Goal: Complete application form: Complete application form

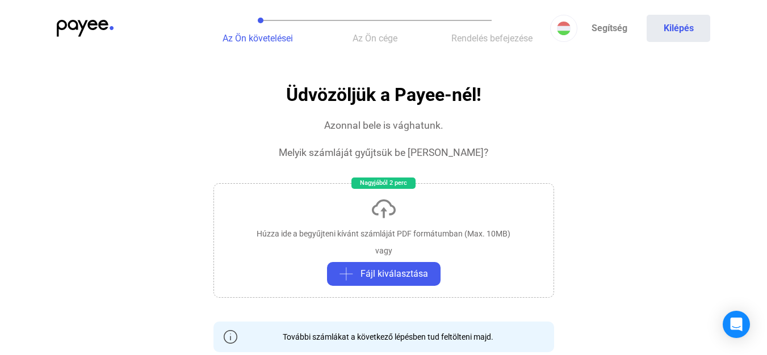
click at [386, 39] on span "Az Ön cége" at bounding box center [375, 38] width 45 height 11
click at [220, 29] on button "Az Ön követelései" at bounding box center [257, 28] width 117 height 57
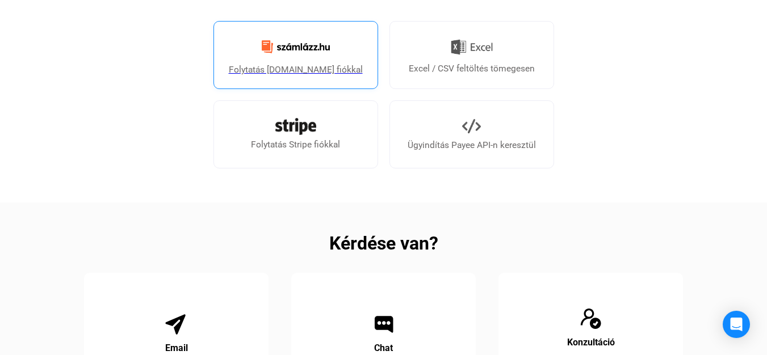
scroll to position [298, 0]
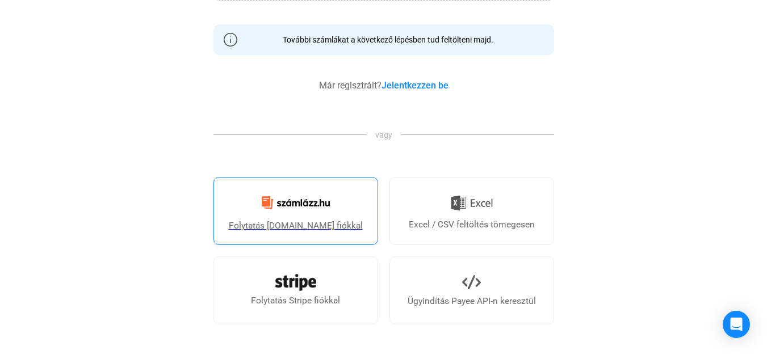
click at [307, 204] on img at bounding box center [296, 203] width 82 height 27
click at [316, 207] on img at bounding box center [296, 203] width 82 height 27
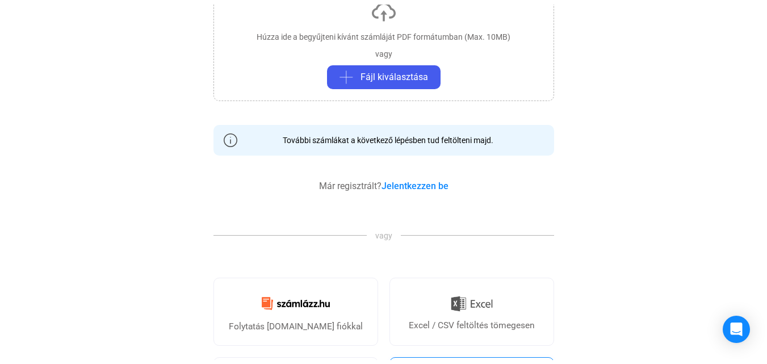
scroll to position [70, 0]
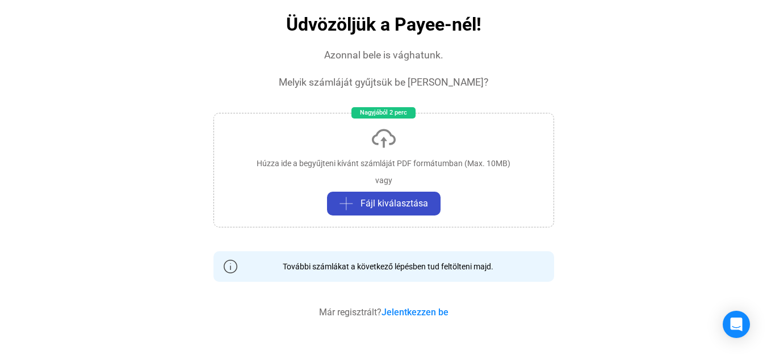
click at [388, 201] on span "Fájl kiválasztása" at bounding box center [395, 204] width 68 height 14
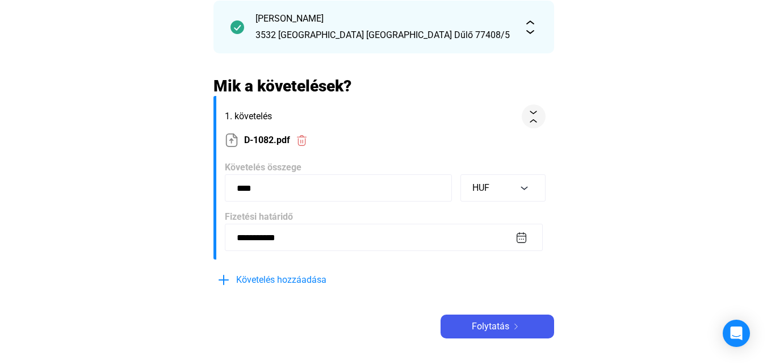
scroll to position [298, 0]
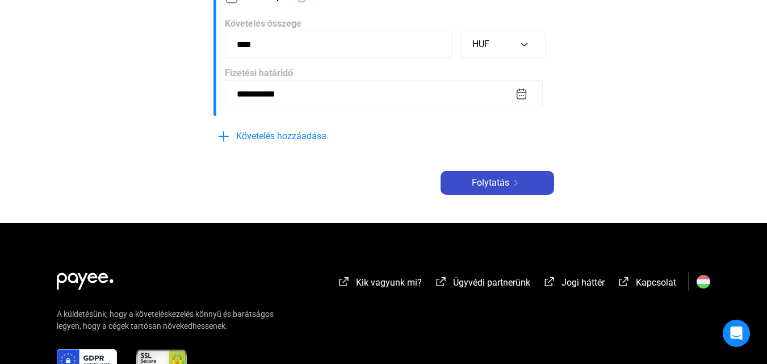
click at [479, 180] on span "Folytatás" at bounding box center [490, 183] width 37 height 14
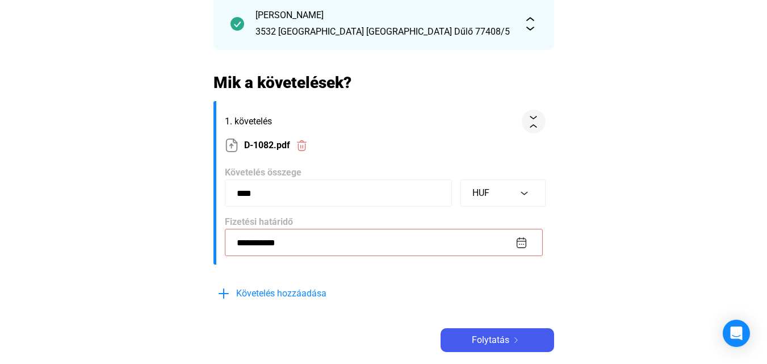
scroll to position [398, 0]
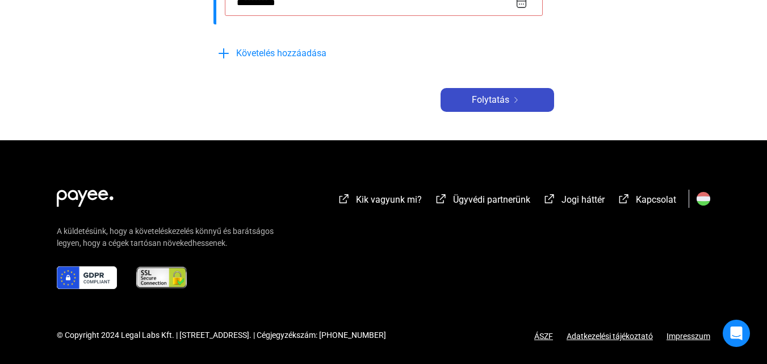
click at [501, 105] on span "Folytatás" at bounding box center [490, 100] width 37 height 14
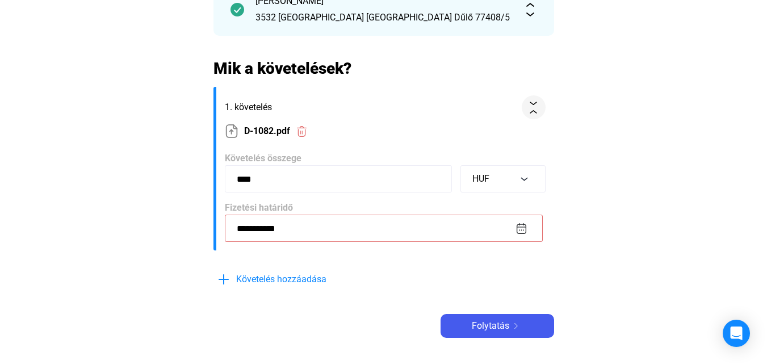
scroll to position [170, 0]
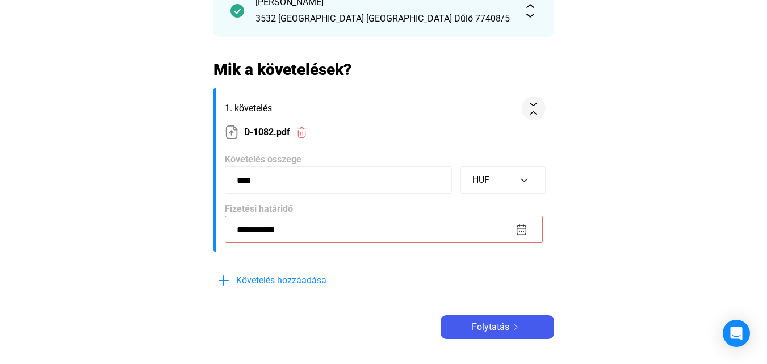
click at [337, 223] on input "**********" at bounding box center [384, 229] width 318 height 27
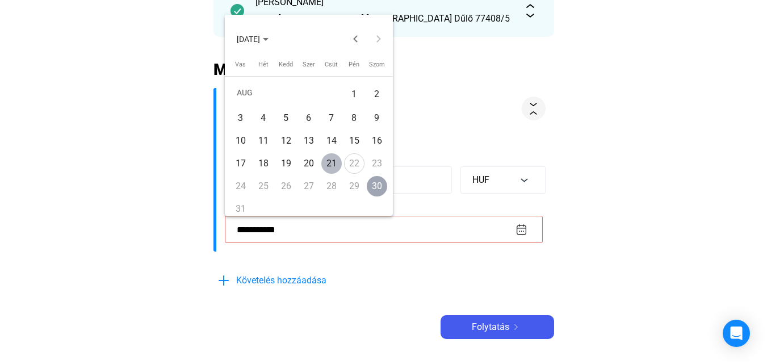
click at [375, 187] on div "30" at bounding box center [377, 186] width 20 height 20
click at [375, 189] on div "30" at bounding box center [377, 186] width 20 height 20
click at [423, 116] on div at bounding box center [383, 182] width 767 height 364
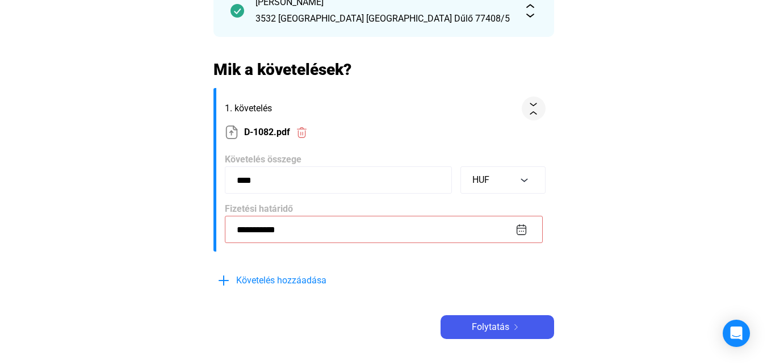
click at [287, 224] on input "**********" at bounding box center [384, 229] width 318 height 27
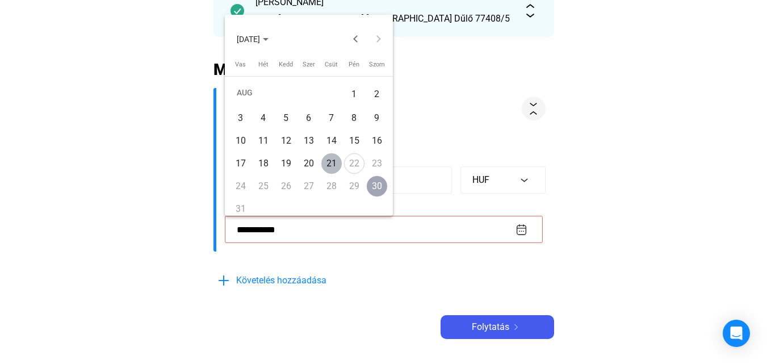
click at [334, 164] on div "21" at bounding box center [331, 163] width 20 height 20
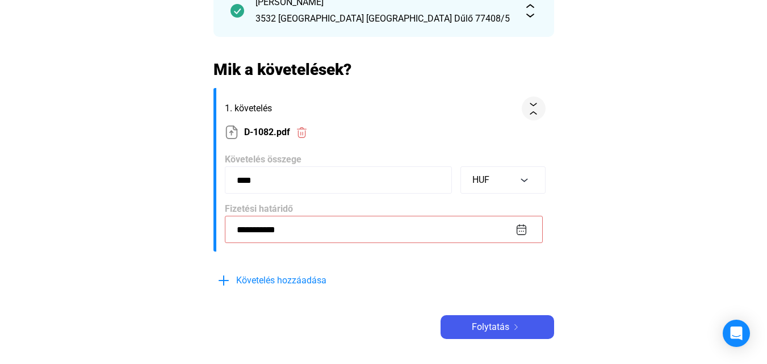
type input "**********"
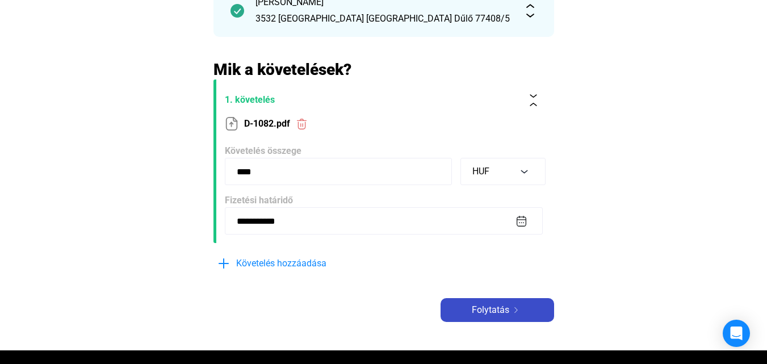
click at [499, 303] on span "Folytatás" at bounding box center [490, 310] width 37 height 14
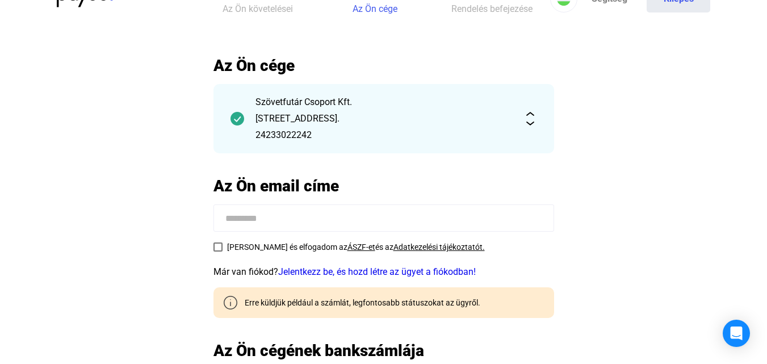
scroll to position [114, 0]
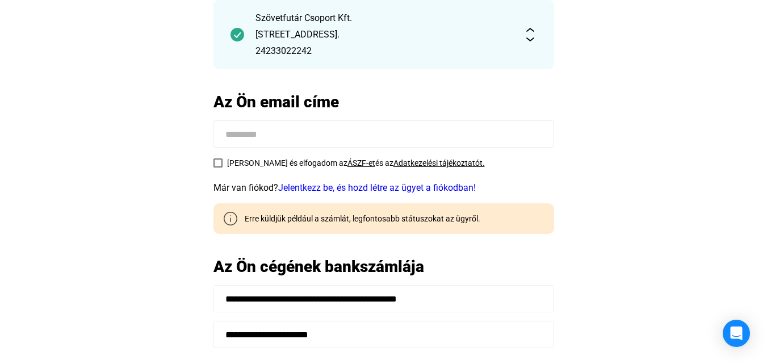
click at [285, 136] on input at bounding box center [384, 133] width 341 height 27
type input "**********"
click at [353, 186] on link "Jelentkezz be, és hozd létre az ügyet a fiókodban!" at bounding box center [377, 187] width 198 height 11
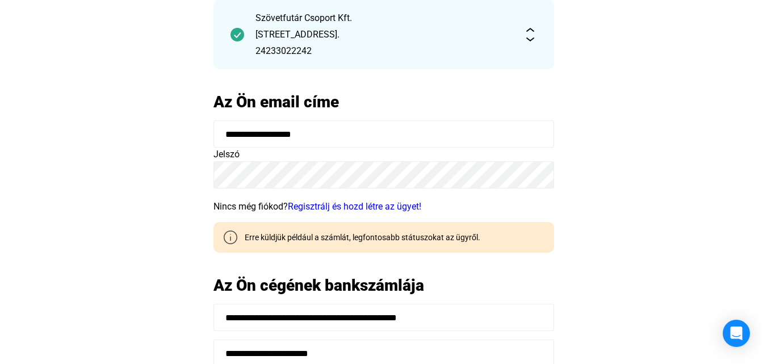
click at [0, 30] on main "**********" at bounding box center [383, 207] width 767 height 470
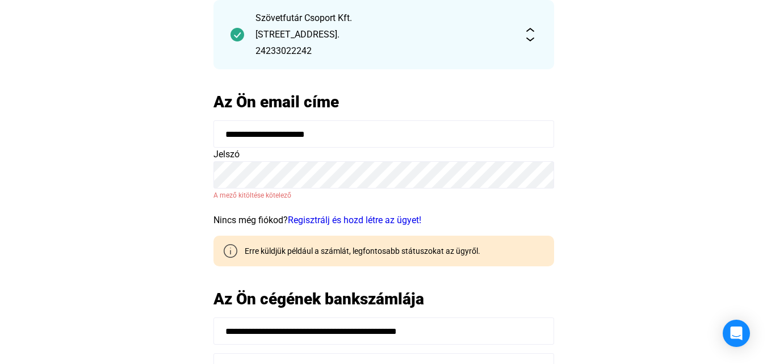
type input "**********"
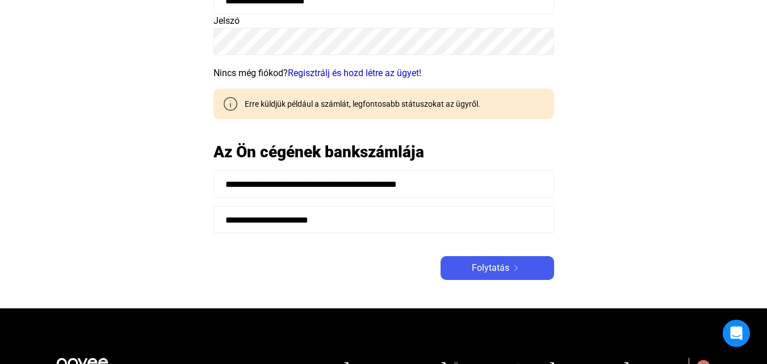
scroll to position [227, 0]
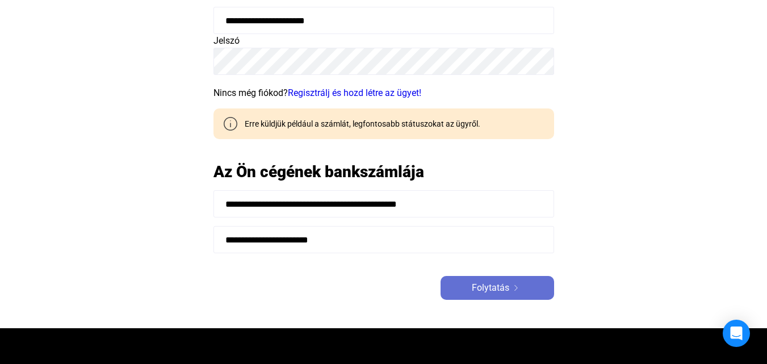
click at [491, 288] on span "Folytatás" at bounding box center [490, 288] width 37 height 14
click at [508, 289] on span "Folytatás" at bounding box center [490, 288] width 37 height 14
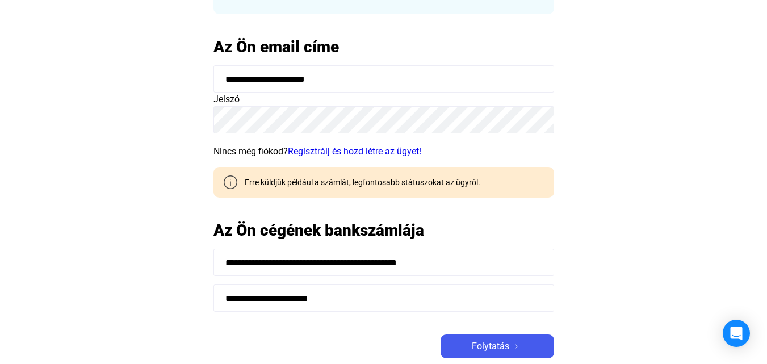
scroll to position [284, 0]
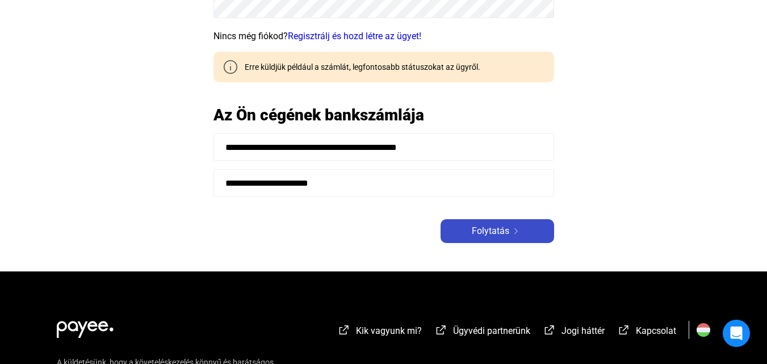
click at [508, 231] on span "Folytatás" at bounding box center [490, 231] width 37 height 14
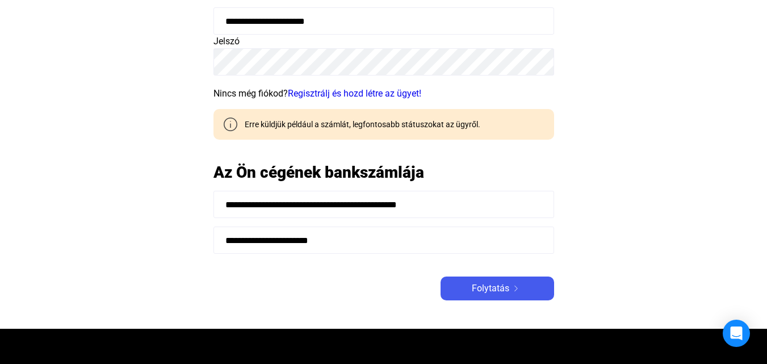
scroll to position [227, 0]
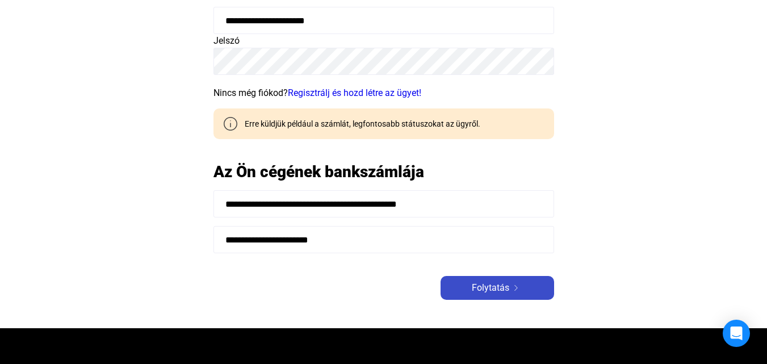
click at [492, 288] on span "Folytatás" at bounding box center [490, 288] width 37 height 14
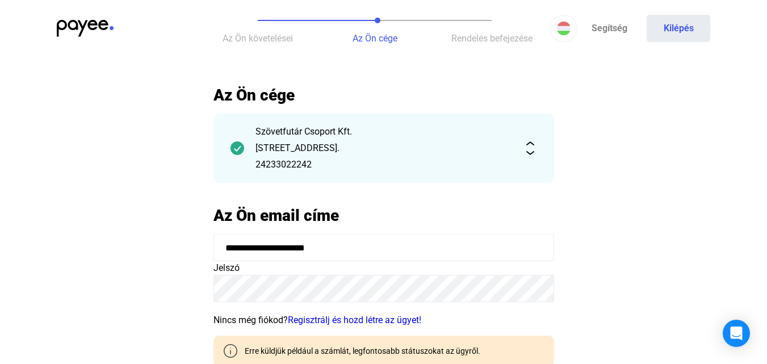
scroll to position [170, 0]
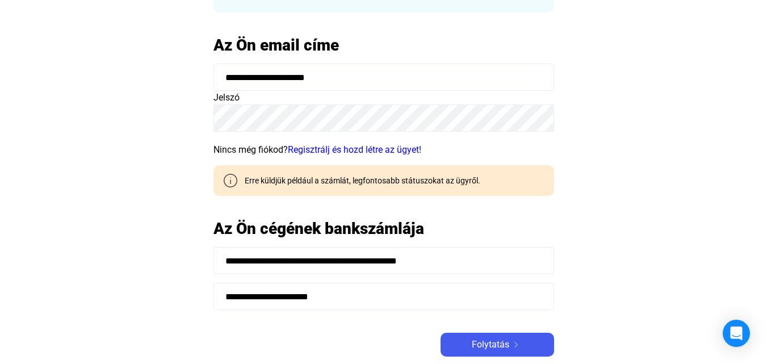
click at [76, 87] on main "**********" at bounding box center [383, 150] width 767 height 470
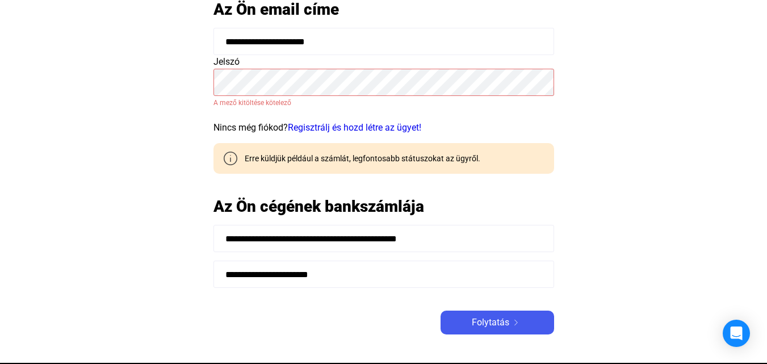
scroll to position [227, 0]
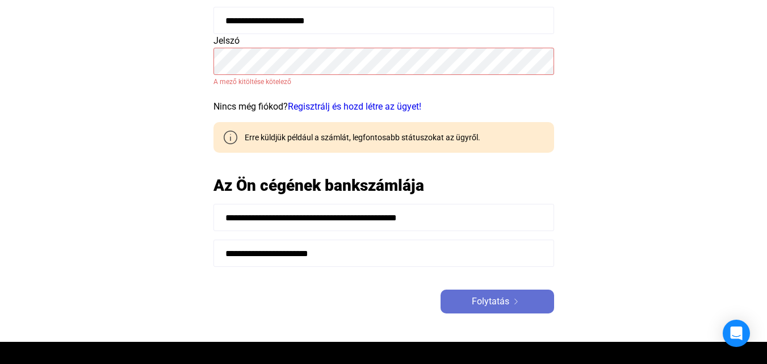
click at [517, 303] on img at bounding box center [516, 302] width 14 height 6
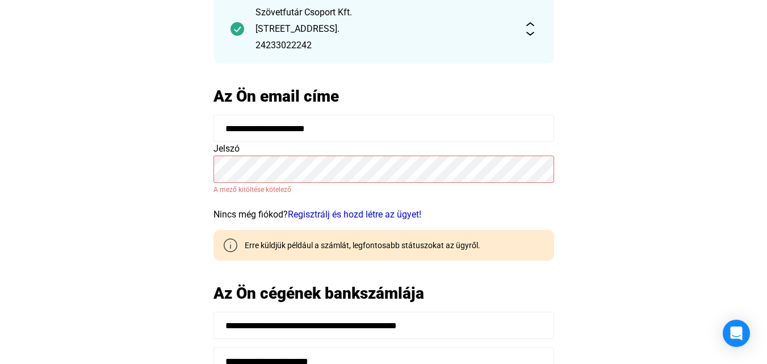
scroll to position [0, 0]
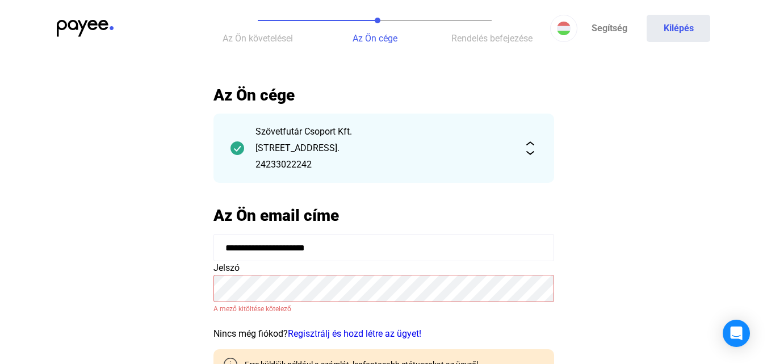
click at [501, 218] on h2 "Az Ön email címe" at bounding box center [384, 216] width 341 height 20
click at [506, 145] on div "[STREET_ADDRESS]." at bounding box center [384, 148] width 257 height 14
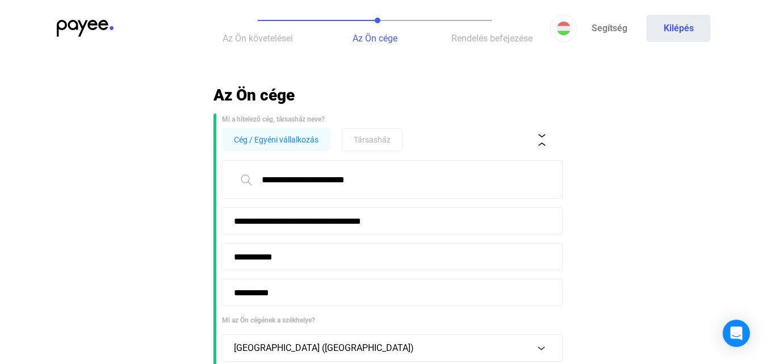
click at [267, 43] on span "Az Ön követelései" at bounding box center [258, 38] width 70 height 11
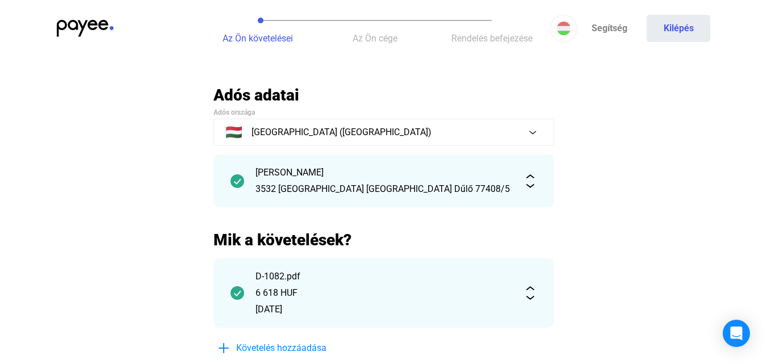
click at [73, 28] on img at bounding box center [85, 28] width 57 height 17
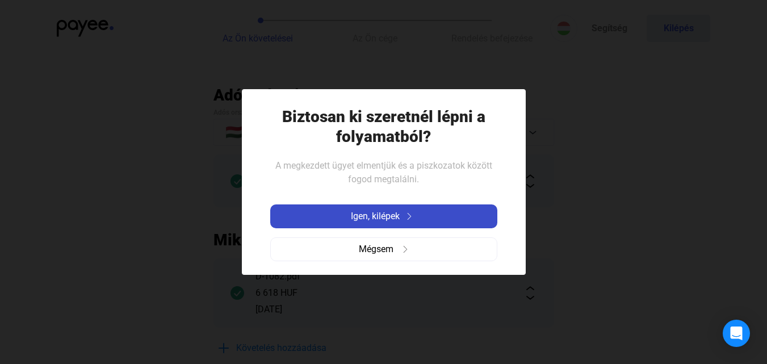
click at [384, 216] on span "Igen, kilépek" at bounding box center [375, 217] width 49 height 14
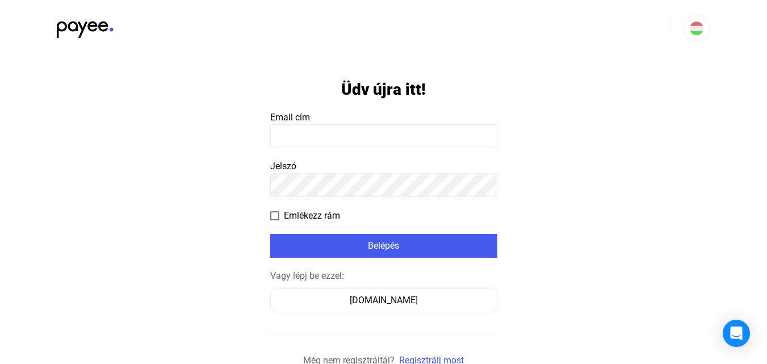
drag, startPoint x: 245, startPoint y: 0, endPoint x: 174, endPoint y: 51, distance: 87.0
drag, startPoint x: 174, startPoint y: 51, endPoint x: 479, endPoint y: 16, distance: 306.4
click at [479, 16] on div at bounding box center [383, 28] width 767 height 57
click at [441, 131] on input at bounding box center [383, 136] width 227 height 24
type input "**********"
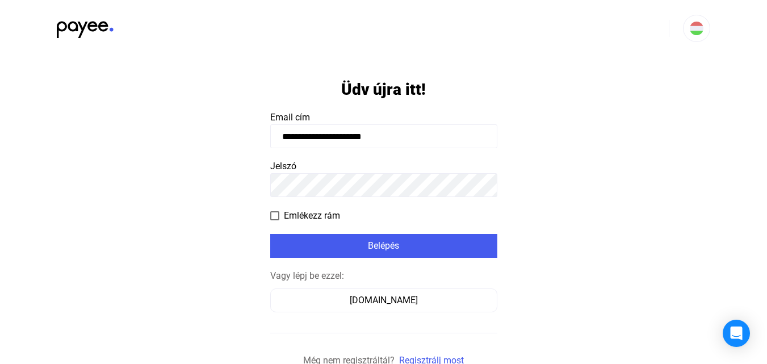
click at [274, 217] on span at bounding box center [274, 215] width 9 height 9
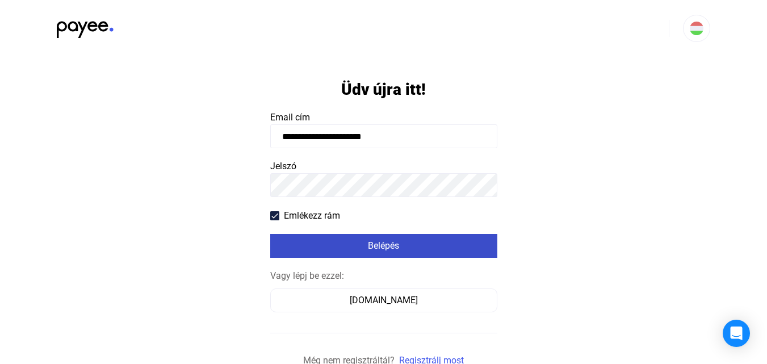
click at [415, 250] on div "Belépés" at bounding box center [384, 246] width 220 height 14
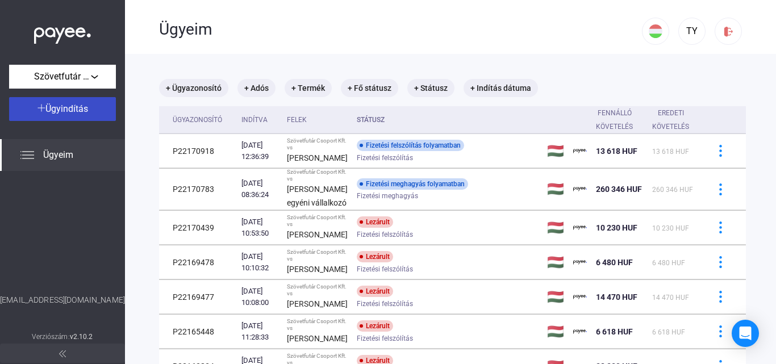
click at [81, 110] on span "Ügyindítás" at bounding box center [66, 108] width 43 height 11
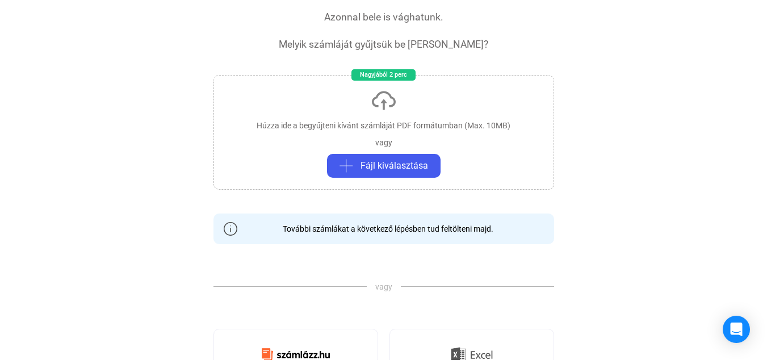
scroll to position [114, 0]
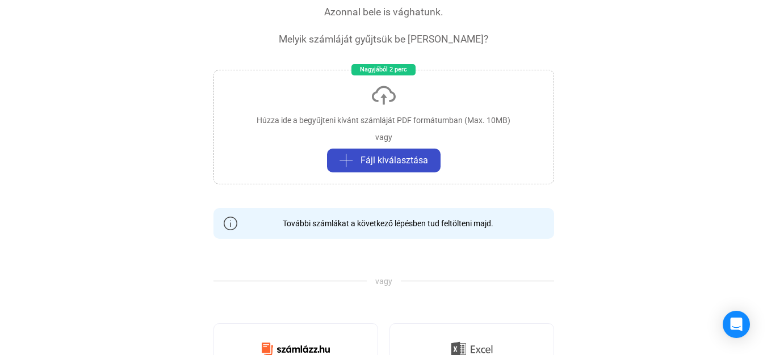
click at [402, 159] on span "Fájl kiválasztása" at bounding box center [395, 161] width 68 height 14
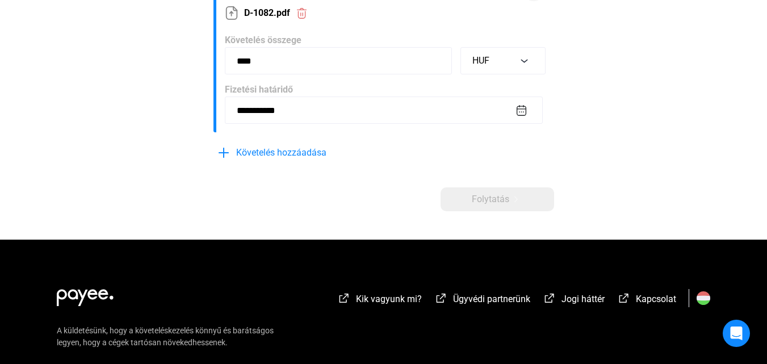
scroll to position [284, 0]
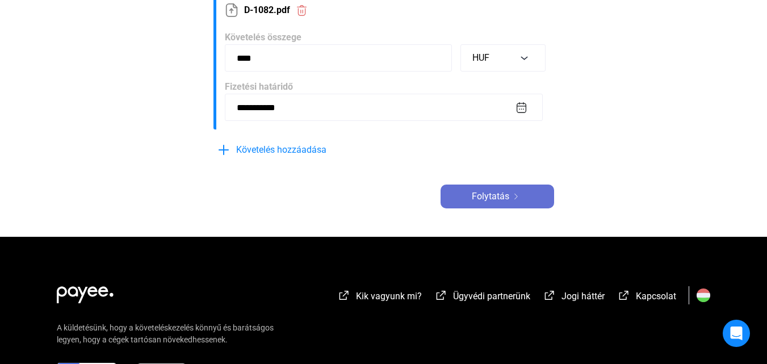
click at [501, 195] on span "Folytatás" at bounding box center [490, 197] width 37 height 14
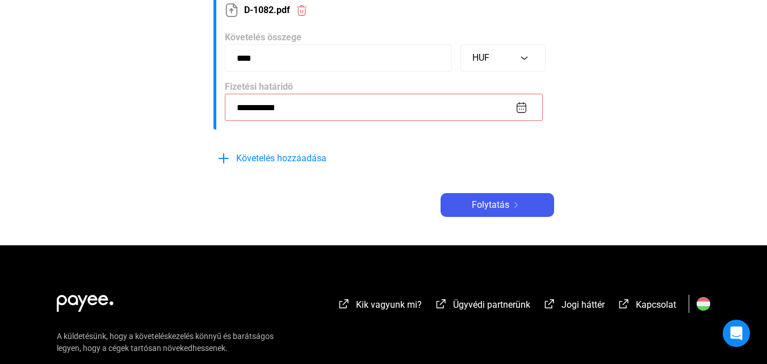
click at [279, 111] on input "**********" at bounding box center [384, 107] width 318 height 27
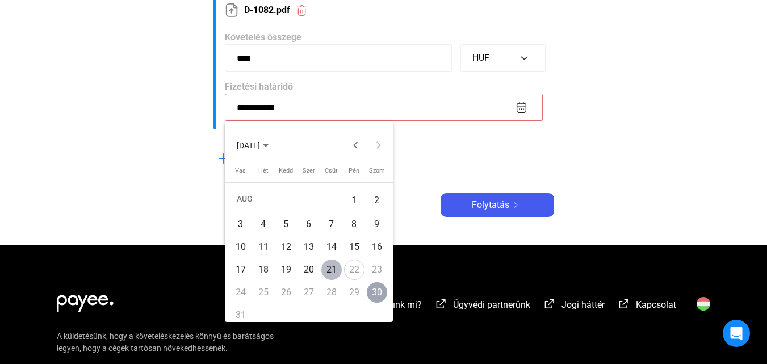
click at [328, 267] on div "21" at bounding box center [331, 270] width 20 height 20
type input "**********"
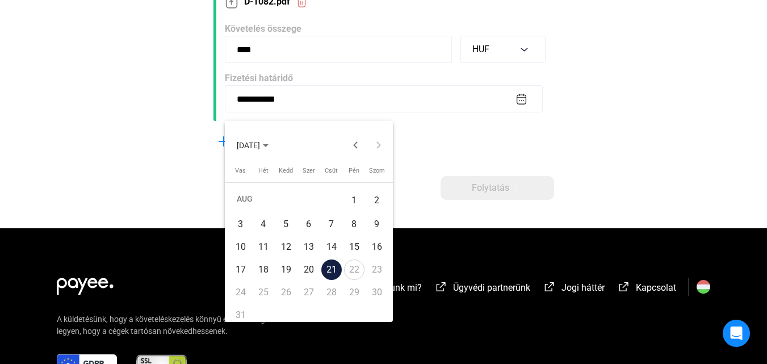
scroll to position [284, 0]
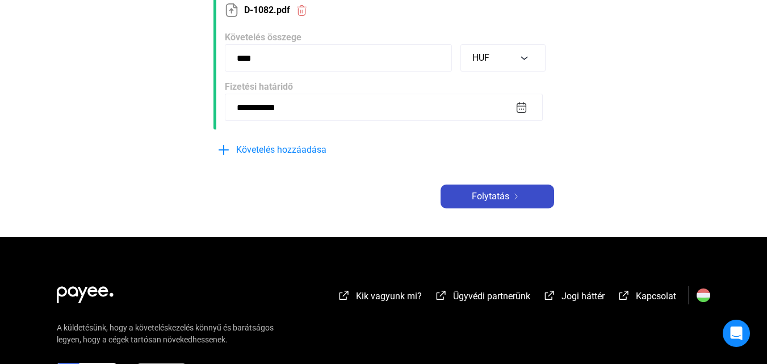
click at [519, 203] on div "Folytatás" at bounding box center [497, 197] width 107 height 14
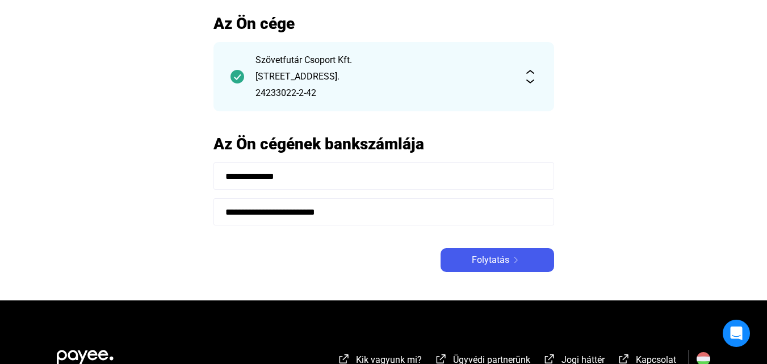
scroll to position [170, 0]
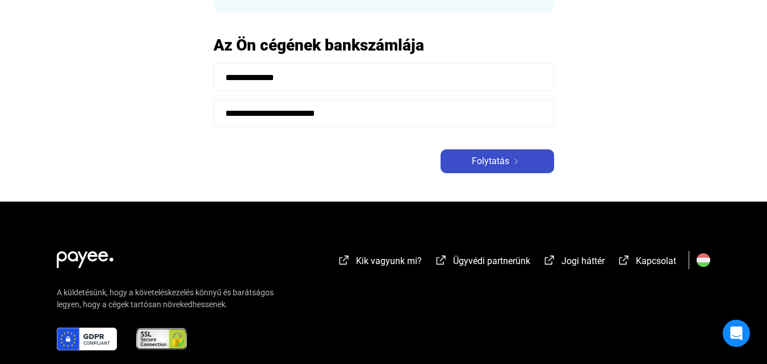
click at [516, 161] on img at bounding box center [516, 161] width 14 height 6
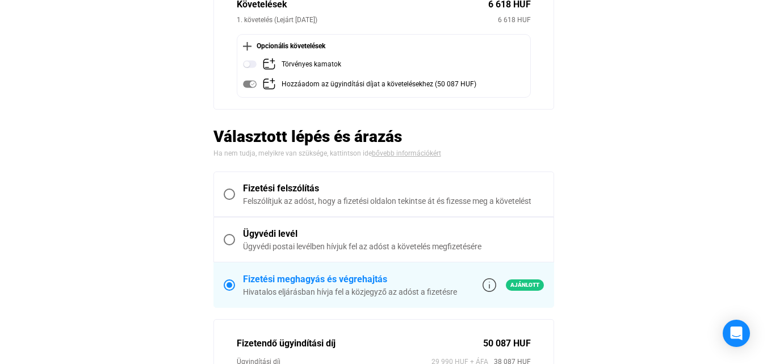
scroll to position [193, 0]
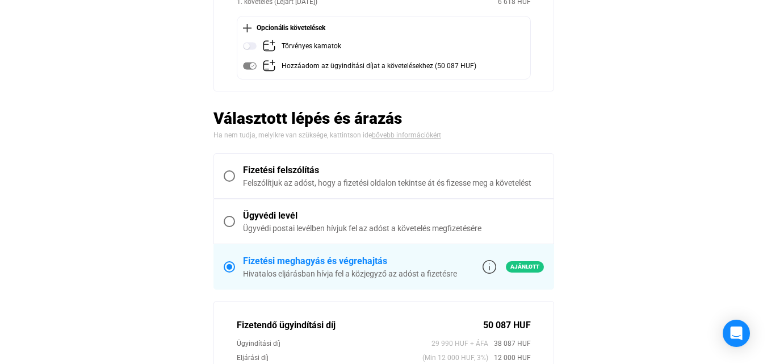
click at [229, 183] on label "Fizetési felszólítás Felszólítjuk az adóst, hogy a fizetési oldalon tekintse át…" at bounding box center [384, 176] width 340 height 44
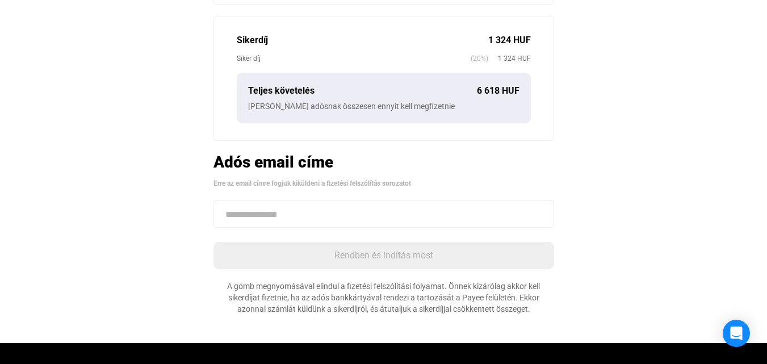
scroll to position [409, 0]
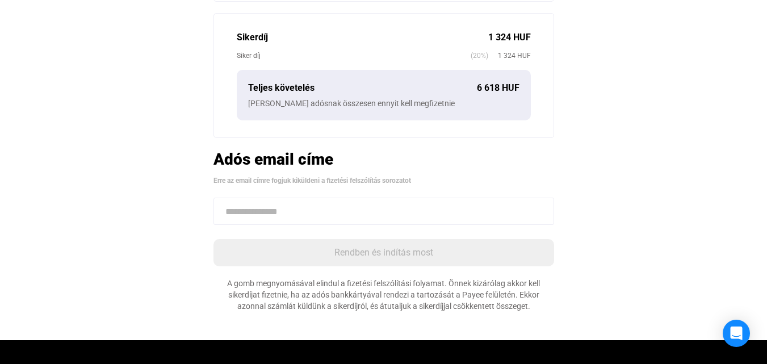
click at [331, 208] on input at bounding box center [384, 211] width 341 height 27
paste input "**********"
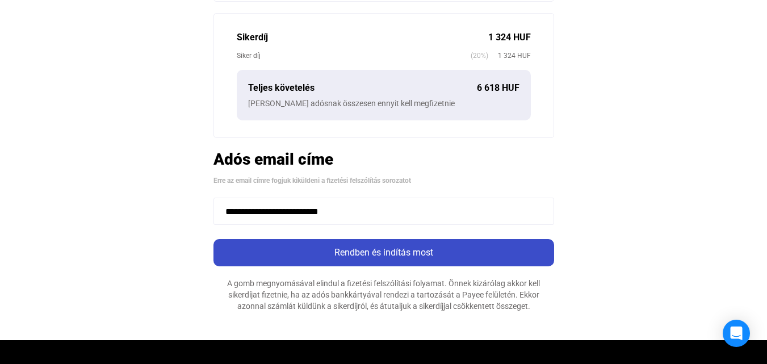
type input "**********"
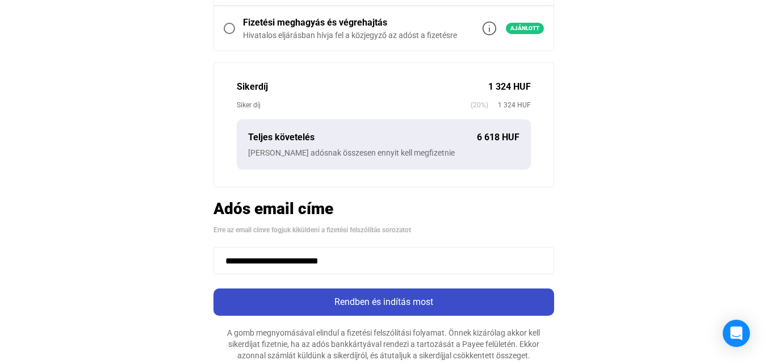
scroll to position [466, 0]
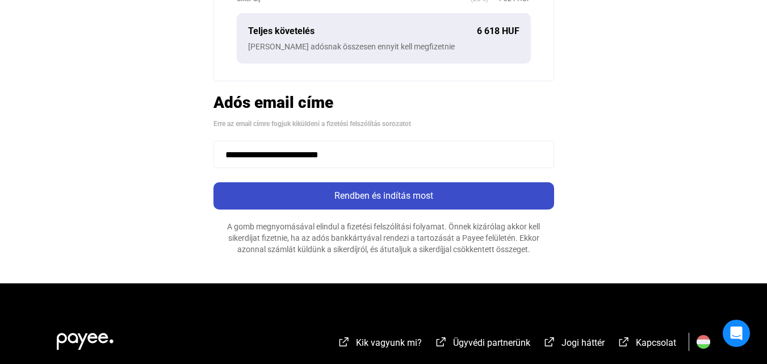
click at [384, 191] on div "Rendben és indítás most" at bounding box center [384, 196] width 334 height 14
